Goal: Check status: Check status

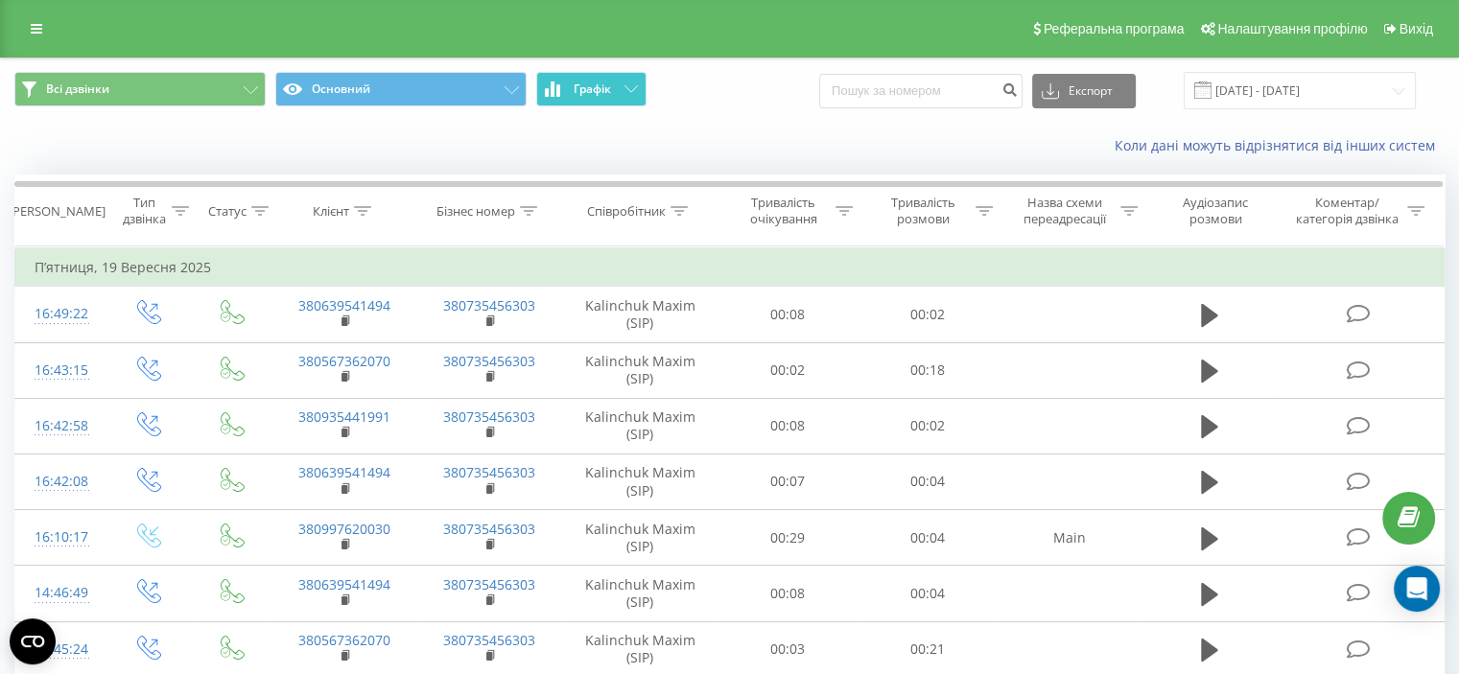
click at [637, 91] on button "Графік" at bounding box center [591, 89] width 110 height 35
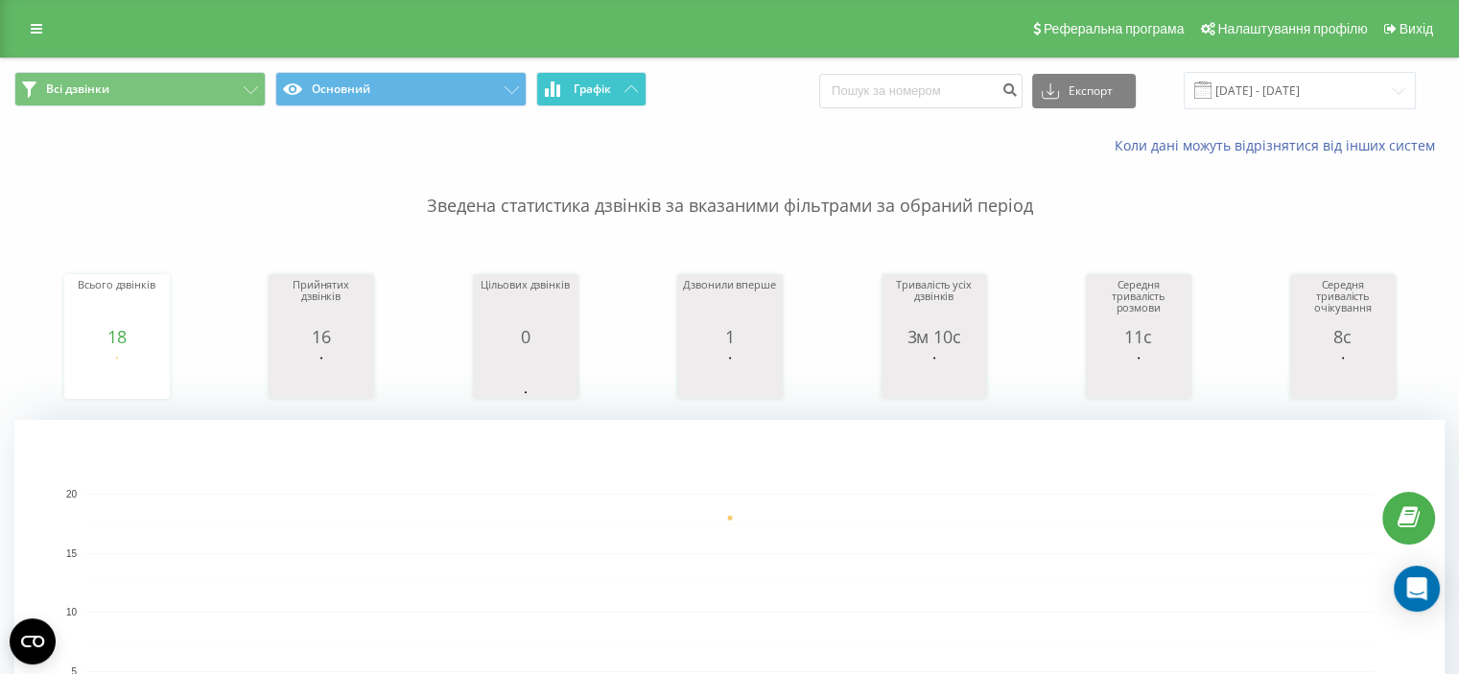
click at [633, 89] on icon at bounding box center [631, 88] width 13 height 7
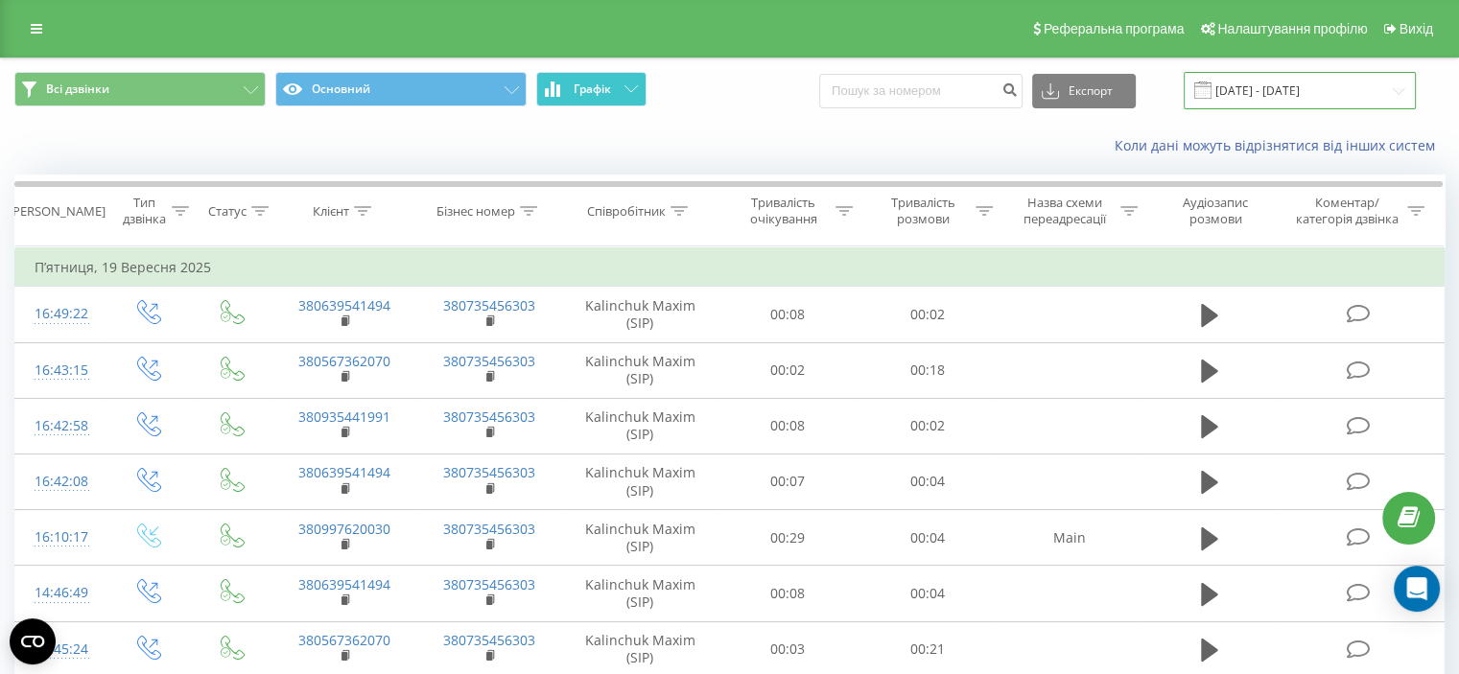
click at [1328, 92] on input "[DATE] - [DATE]" at bounding box center [1300, 90] width 232 height 37
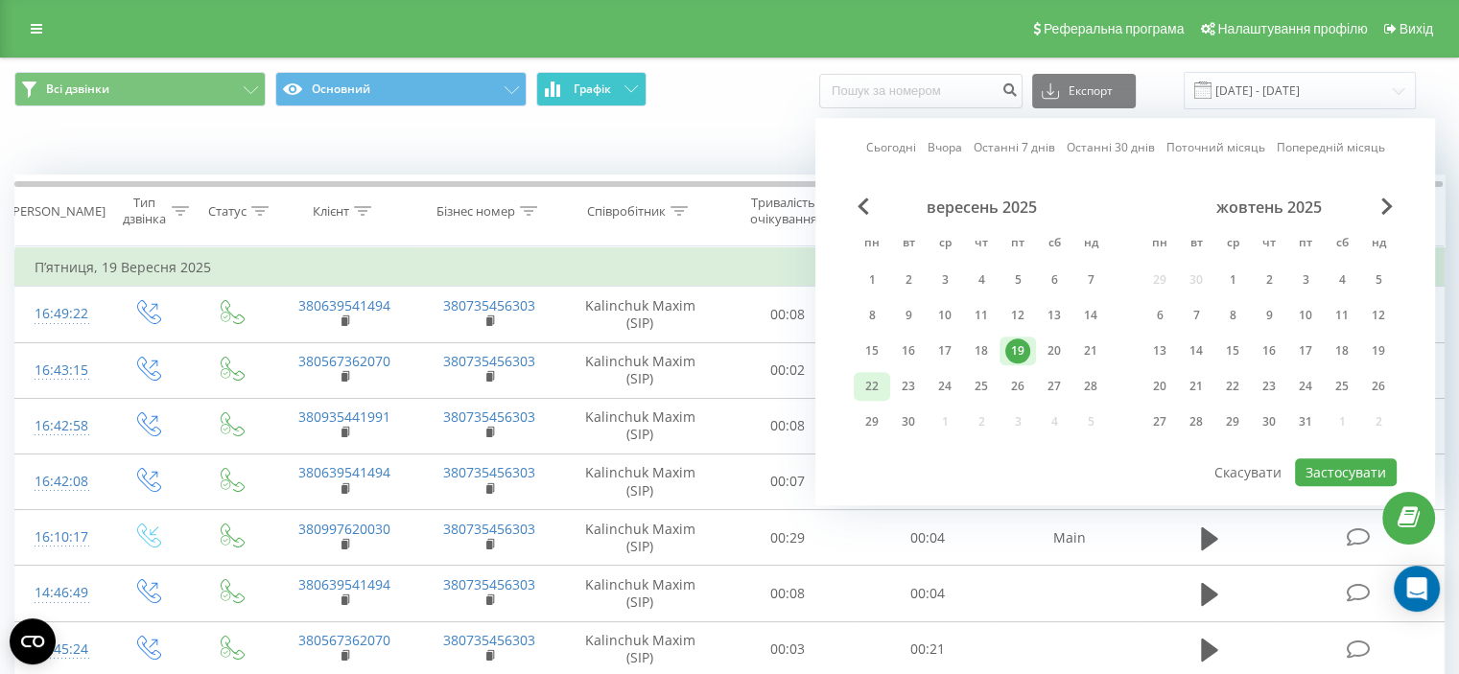
click at [870, 386] on div "22" at bounding box center [872, 386] width 25 height 25
click at [1344, 460] on button "Застосувати" at bounding box center [1346, 473] width 102 height 28
type input "[DATE] - [DATE]"
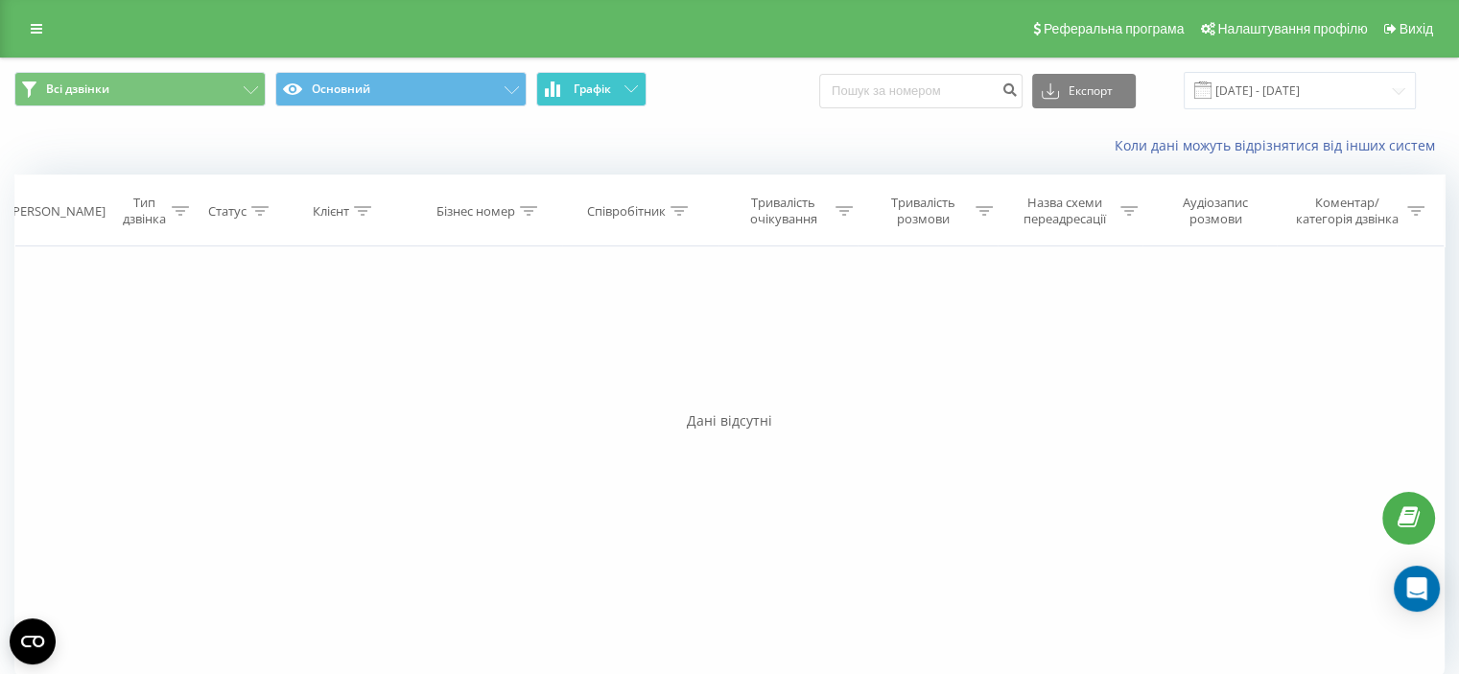
click at [618, 89] on button "Графік" at bounding box center [591, 89] width 110 height 35
